Goal: Task Accomplishment & Management: Manage account settings

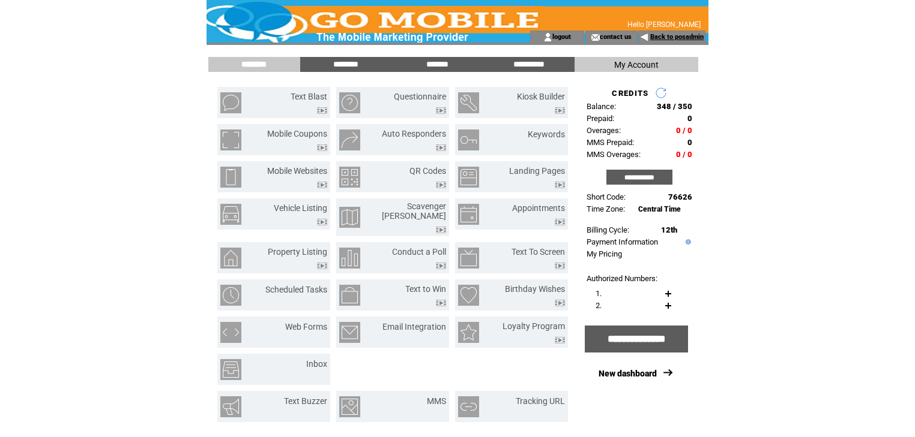
click at [672, 38] on link "Back to posadmin" at bounding box center [676, 37] width 53 height 8
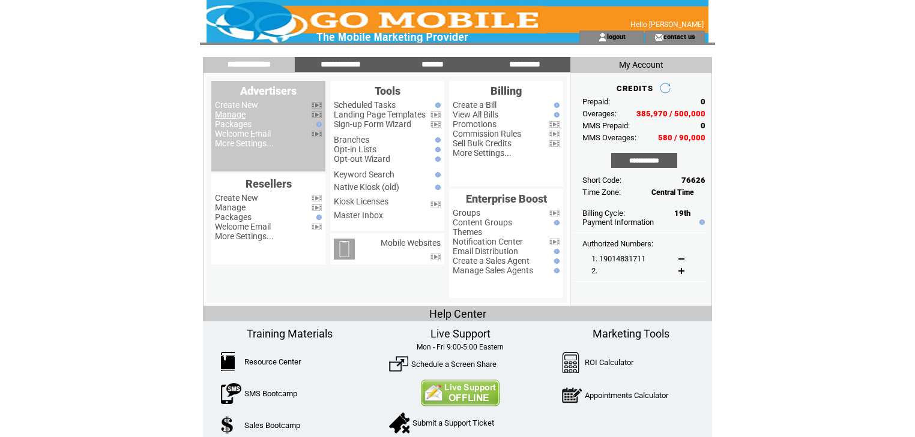
click at [233, 115] on link "Manage" at bounding box center [230, 115] width 31 height 10
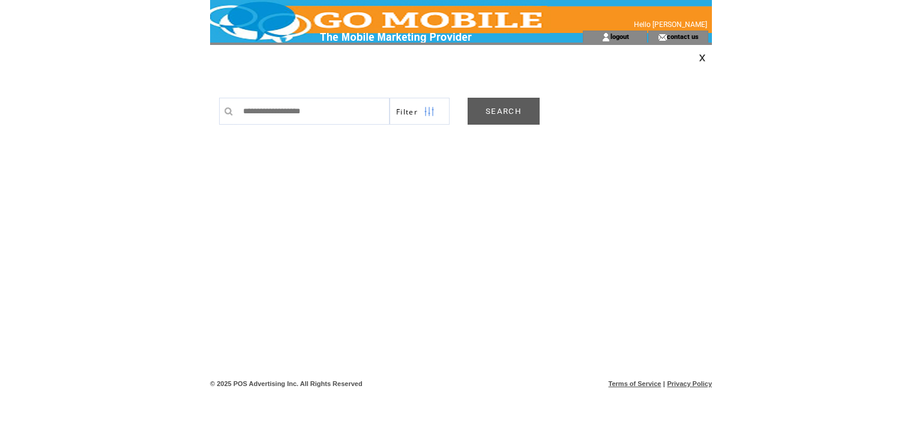
click at [512, 107] on link "SEARCH" at bounding box center [503, 111] width 72 height 27
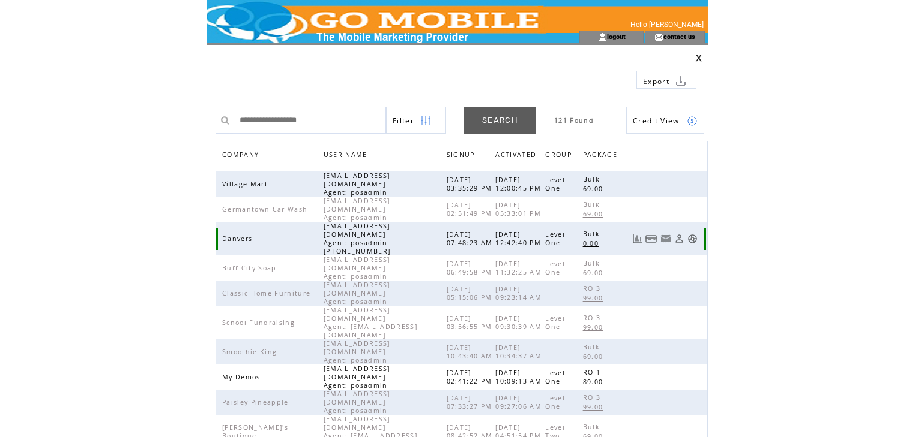
click at [694, 234] on link at bounding box center [692, 239] width 10 height 10
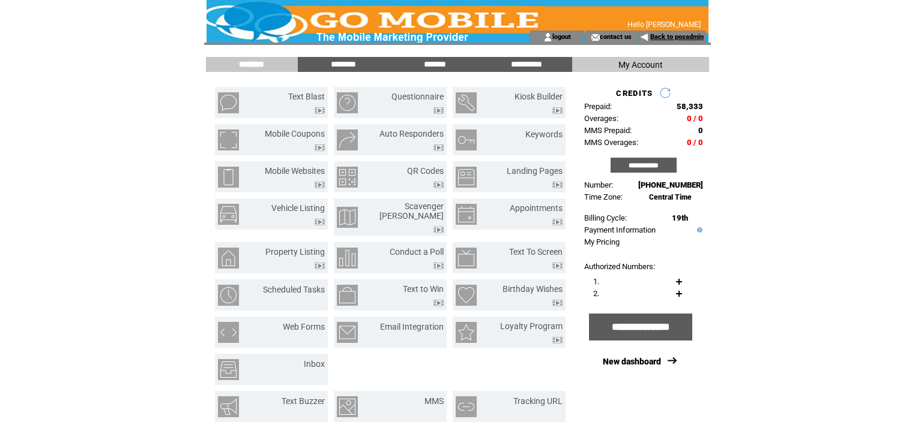
click at [659, 37] on link "Back to posadmin" at bounding box center [676, 37] width 53 height 8
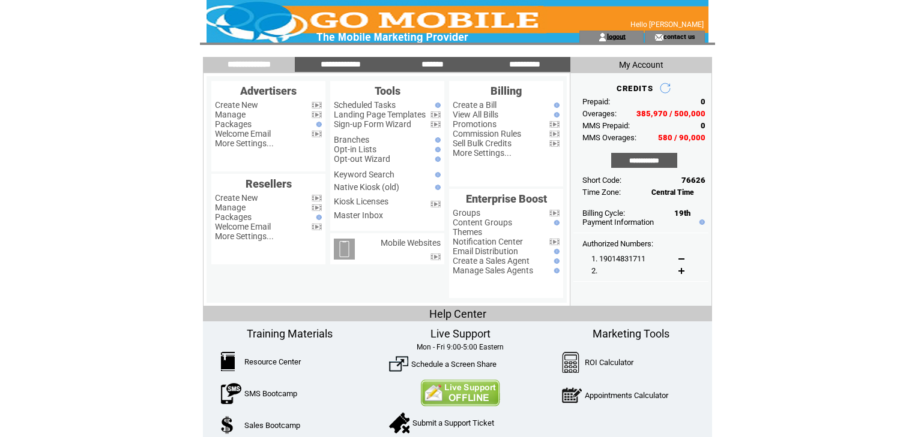
click at [625, 36] on link "logout" at bounding box center [616, 36] width 19 height 8
